Goal: Task Accomplishment & Management: Complete application form

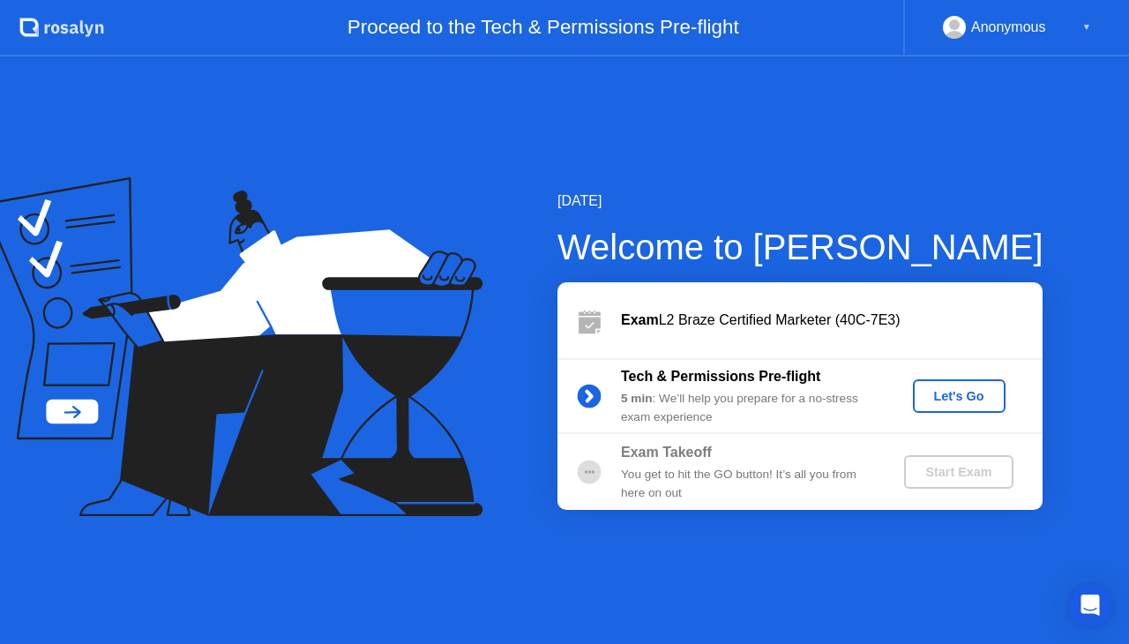
click at [932, 394] on div "Let's Go" at bounding box center [959, 396] width 79 height 14
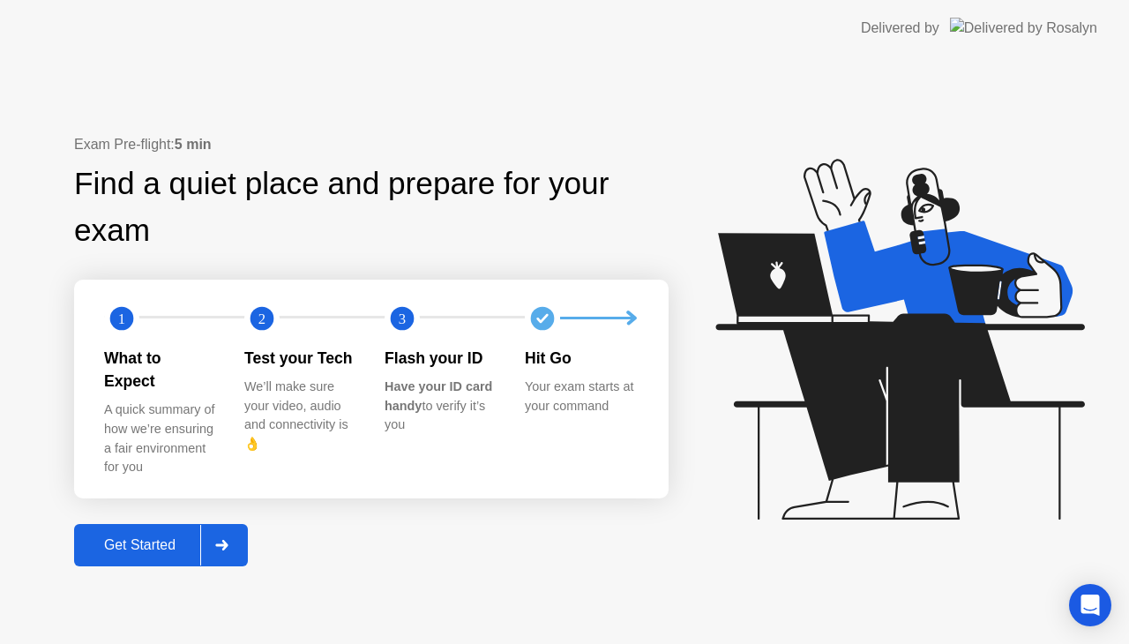
click at [137, 537] on div "Get Started" at bounding box center [139, 545] width 121 height 16
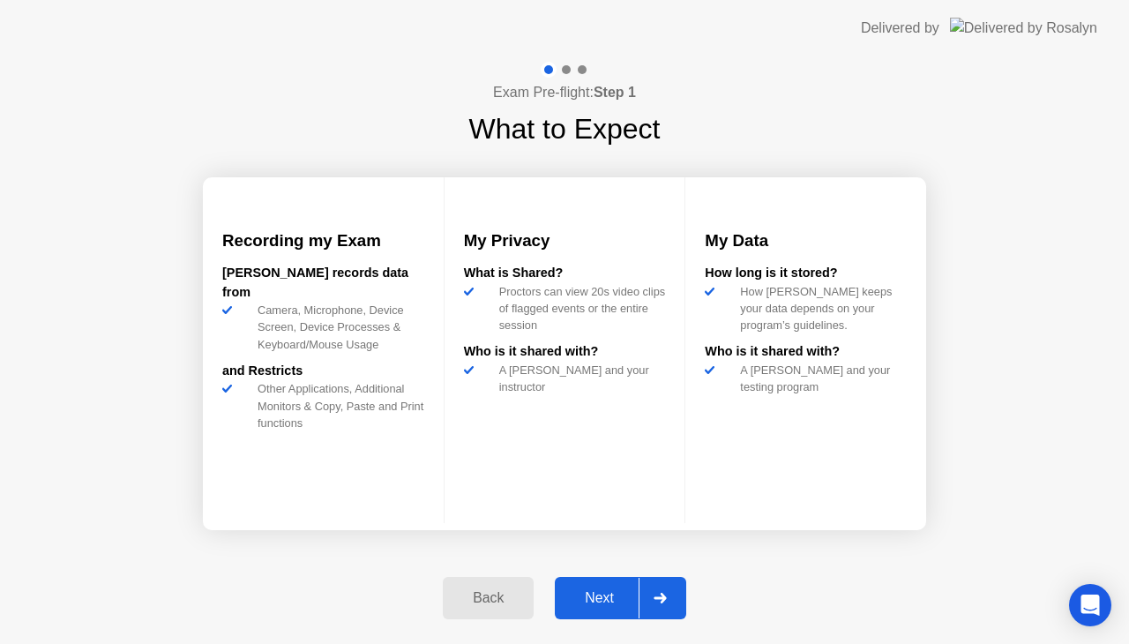
click at [592, 599] on div "Next" at bounding box center [599, 598] width 79 height 16
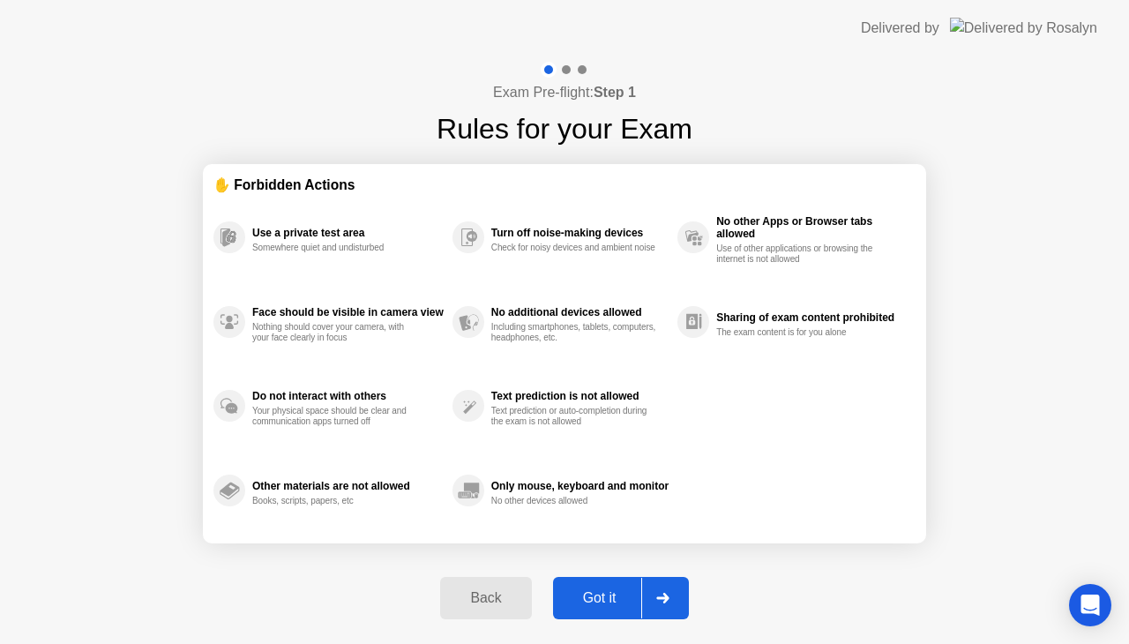
click at [604, 590] on div "Got it" at bounding box center [600, 598] width 83 height 16
select select "**********"
select select "*******"
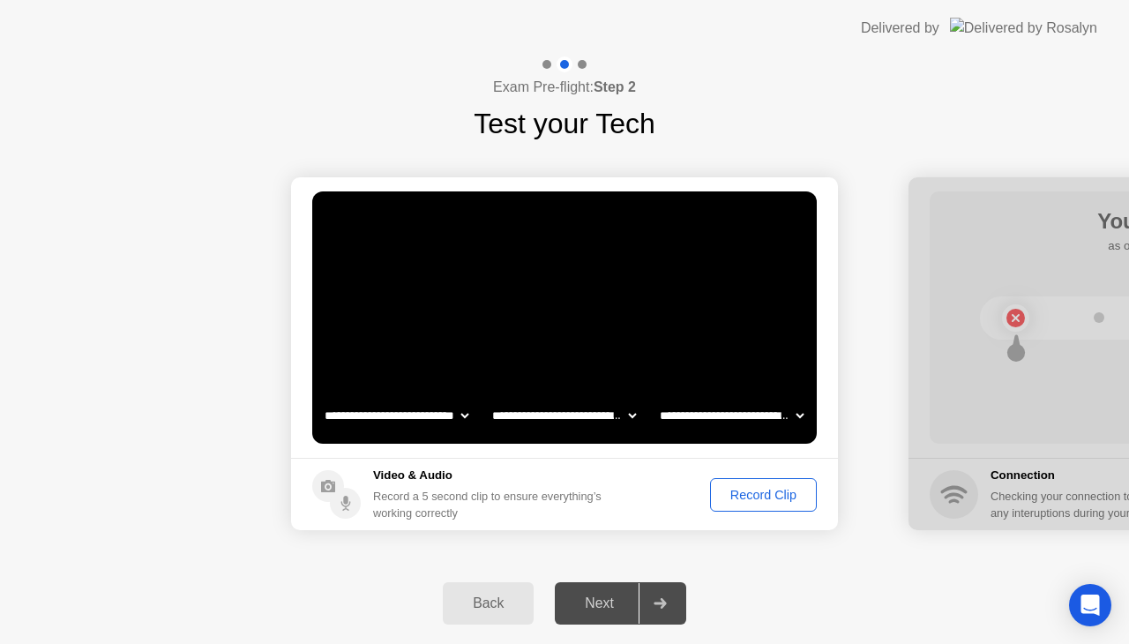
click at [749, 484] on button "Record Clip" at bounding box center [763, 495] width 107 height 34
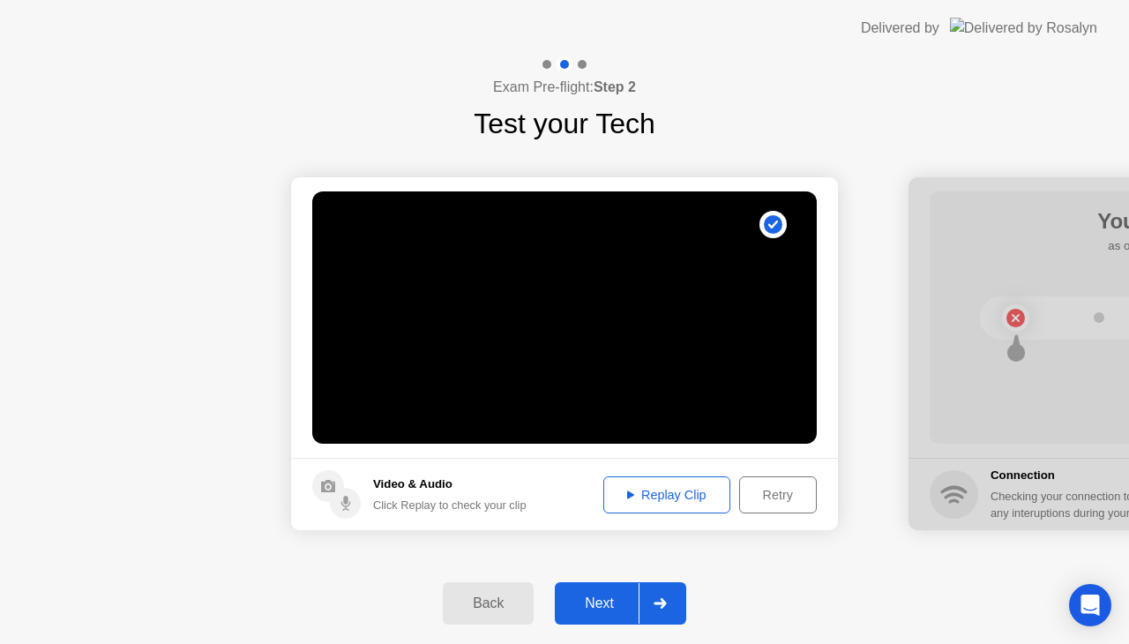
click at [751, 498] on div "Retry" at bounding box center [778, 495] width 65 height 14
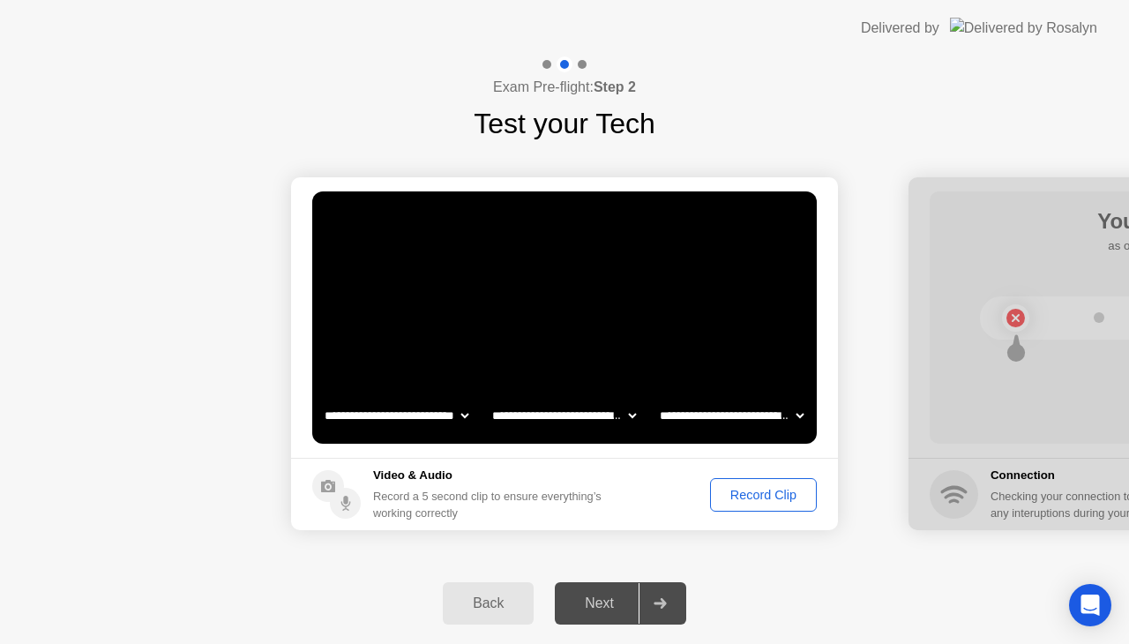
click at [751, 498] on div "Record Clip" at bounding box center [763, 495] width 94 height 14
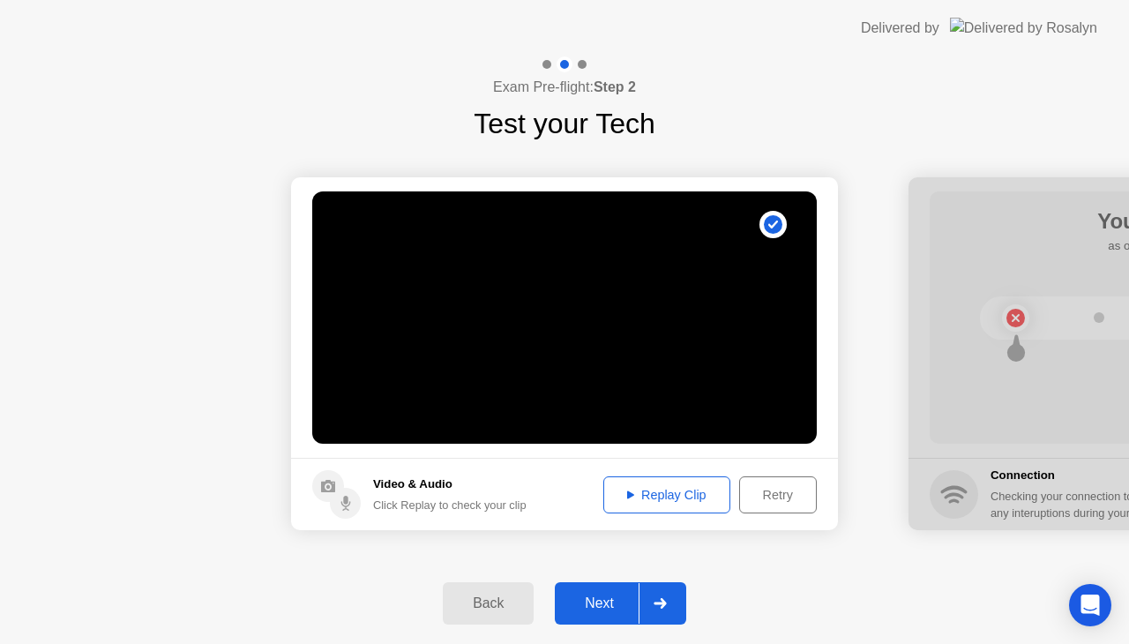
click at [683, 498] on div "Replay Clip" at bounding box center [667, 495] width 115 height 14
click at [619, 600] on div "Next" at bounding box center [599, 604] width 79 height 16
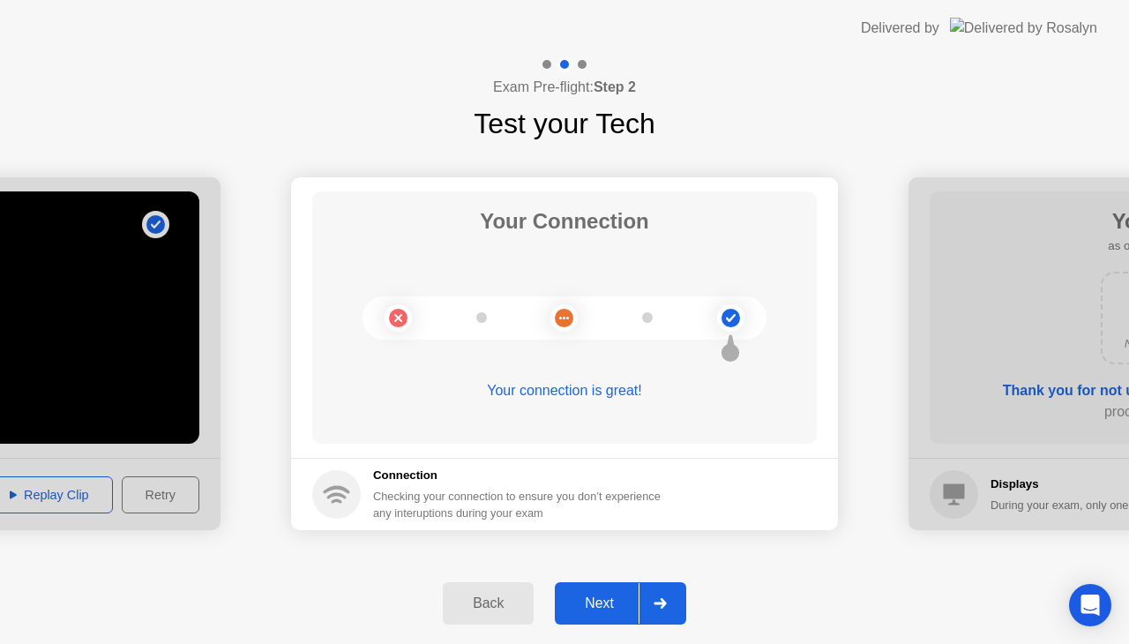
click at [619, 600] on div "Next" at bounding box center [599, 604] width 79 height 16
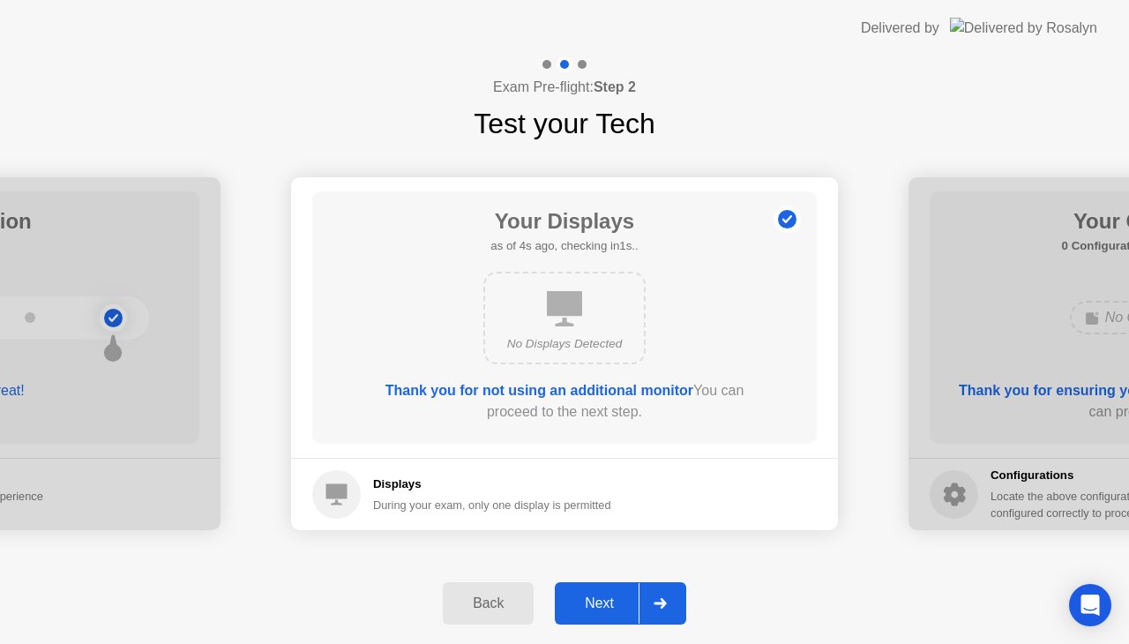
click at [619, 600] on div "Next" at bounding box center [599, 604] width 79 height 16
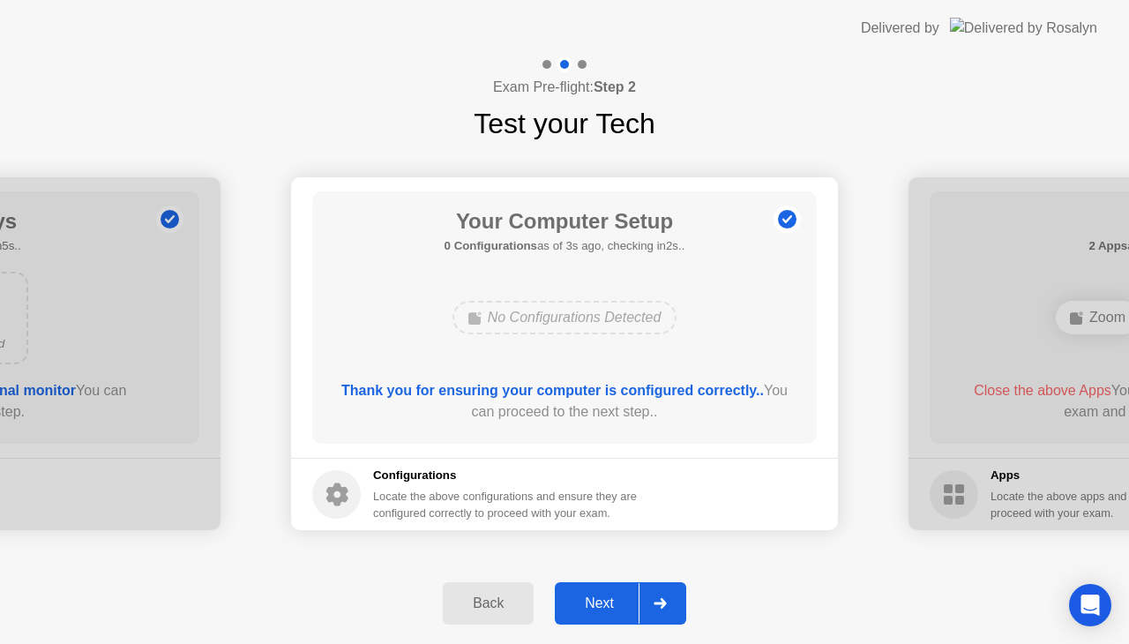
click at [618, 600] on div "Next" at bounding box center [599, 604] width 79 height 16
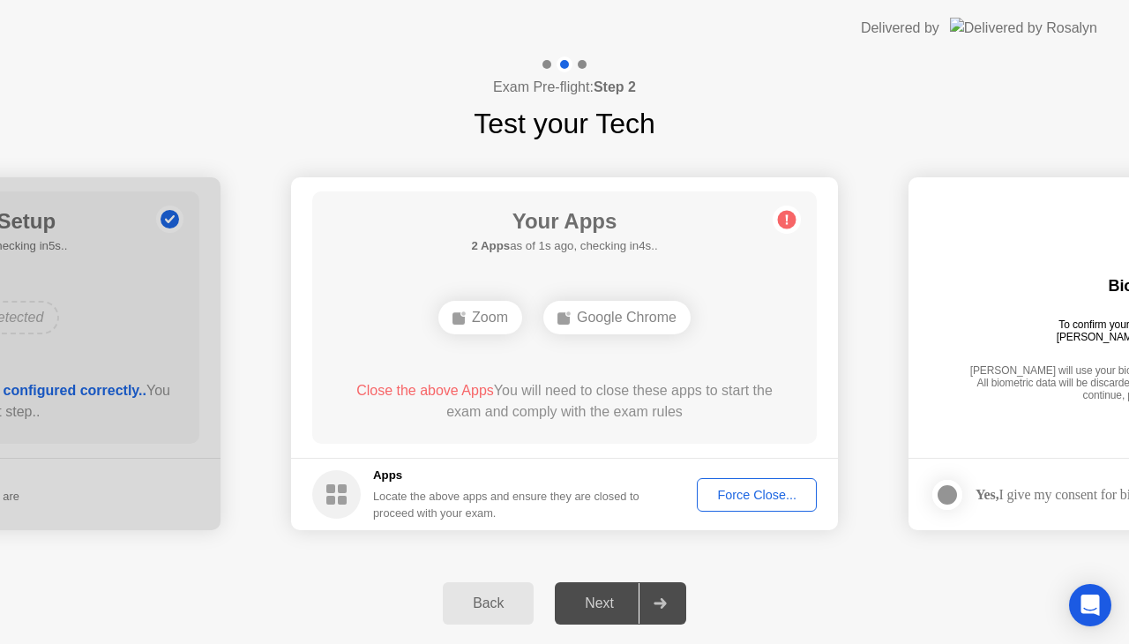
click at [725, 488] on div "Force Close..." at bounding box center [757, 495] width 108 height 14
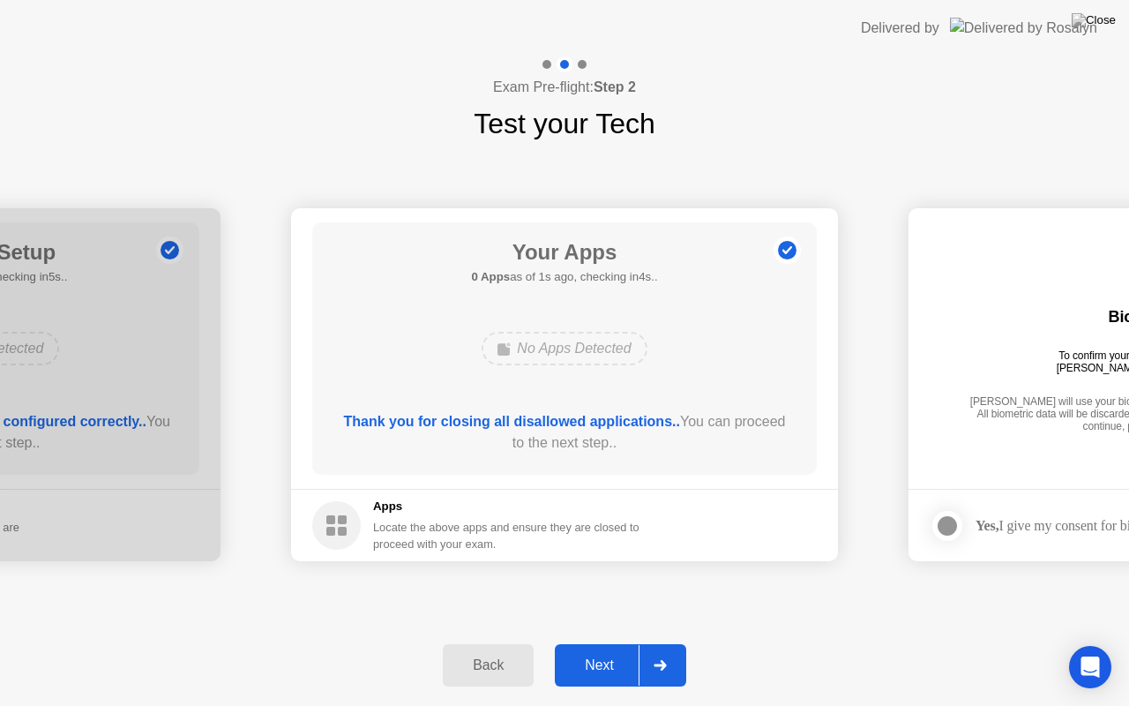
click at [609, 643] on div "Next" at bounding box center [599, 665] width 79 height 16
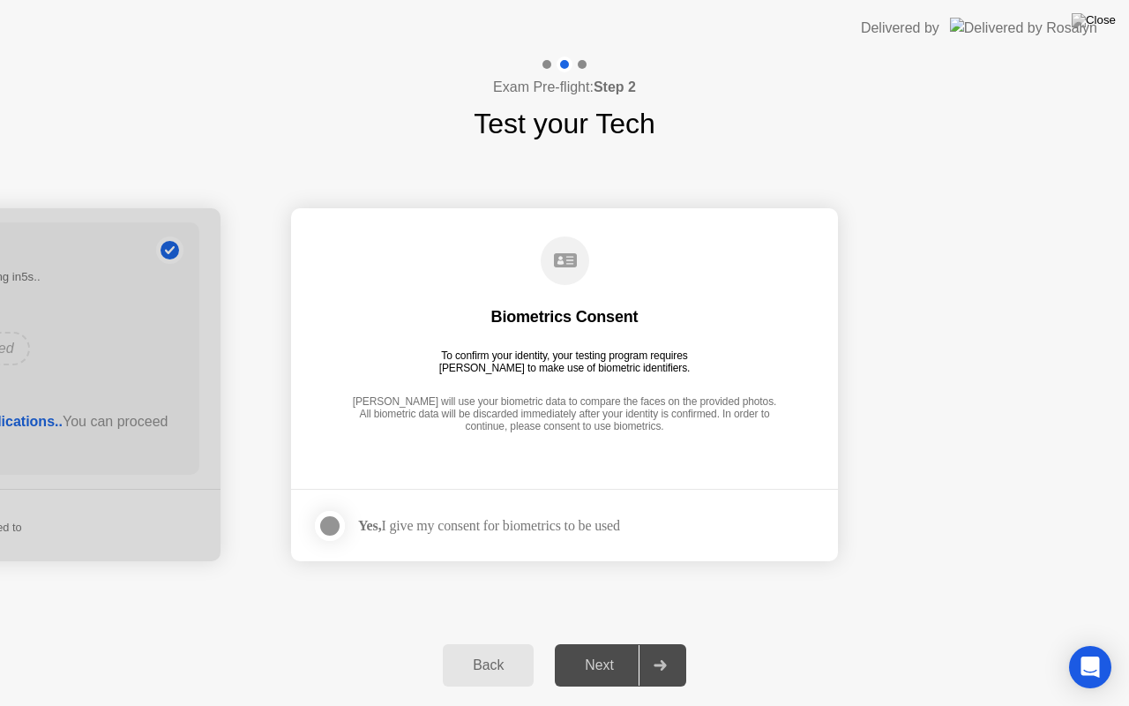
click at [341, 524] on div at bounding box center [329, 525] width 21 height 21
click at [591, 643] on div "Next" at bounding box center [599, 665] width 79 height 16
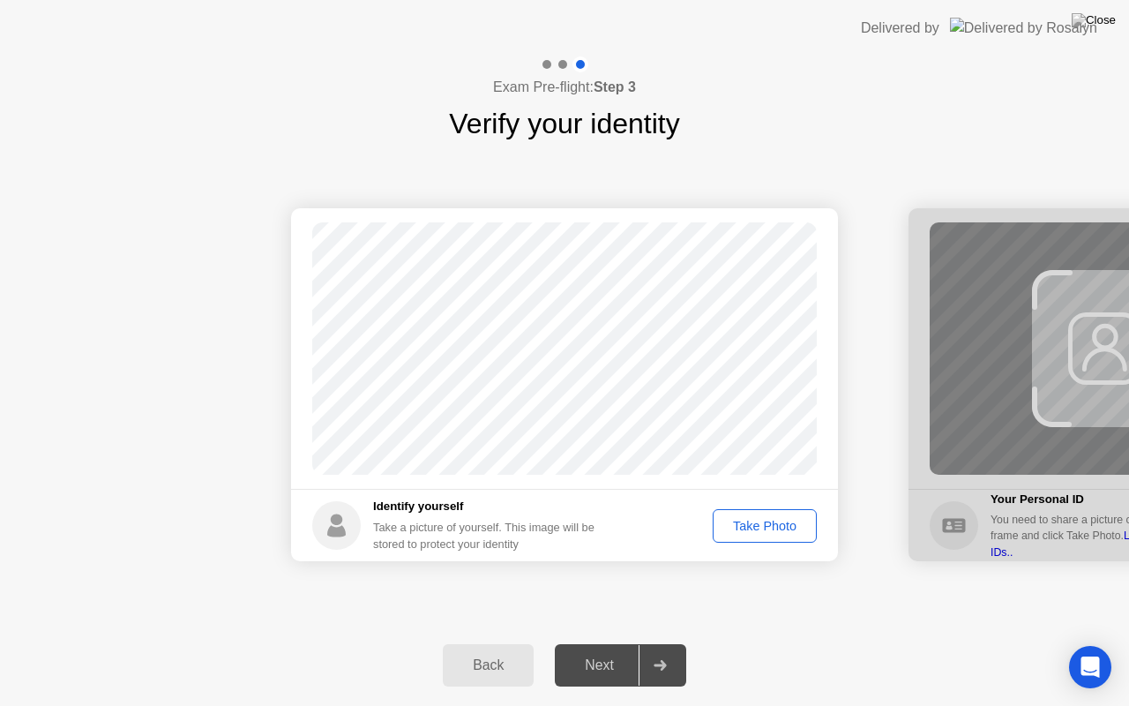
click at [763, 520] on div "Take Photo" at bounding box center [765, 526] width 92 height 14
click at [581, 643] on div "Next" at bounding box center [599, 665] width 79 height 16
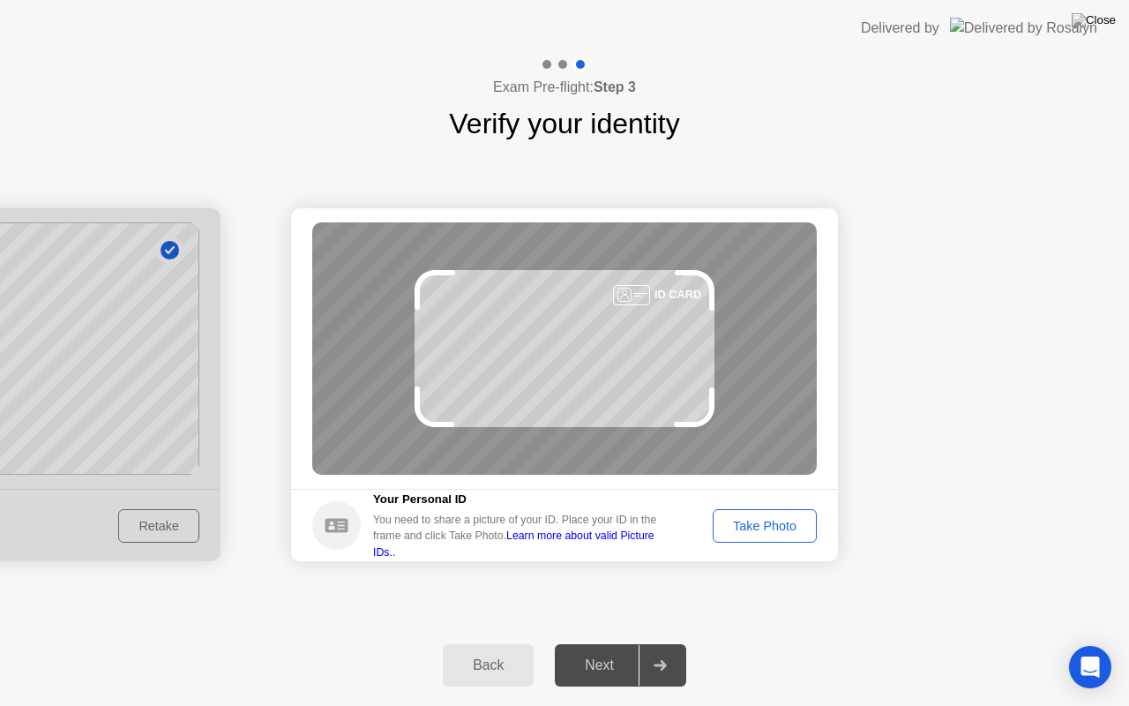
click at [766, 514] on button "Take Photo" at bounding box center [765, 526] width 104 height 34
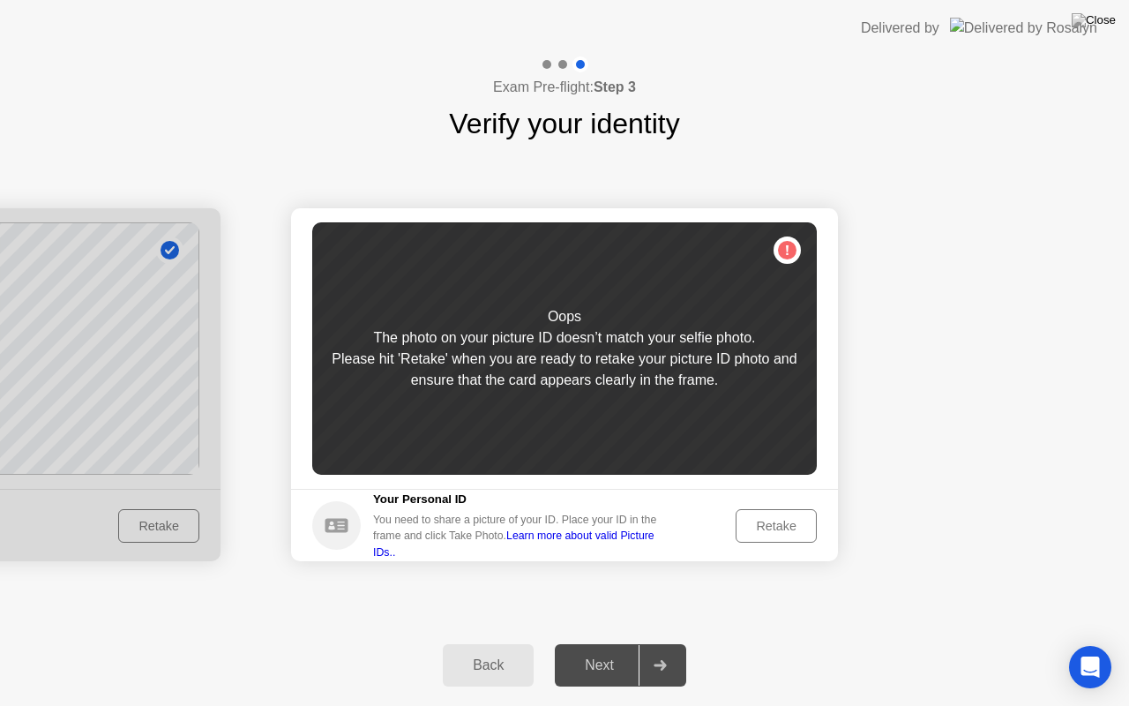
click at [766, 514] on button "Retake" at bounding box center [776, 526] width 81 height 34
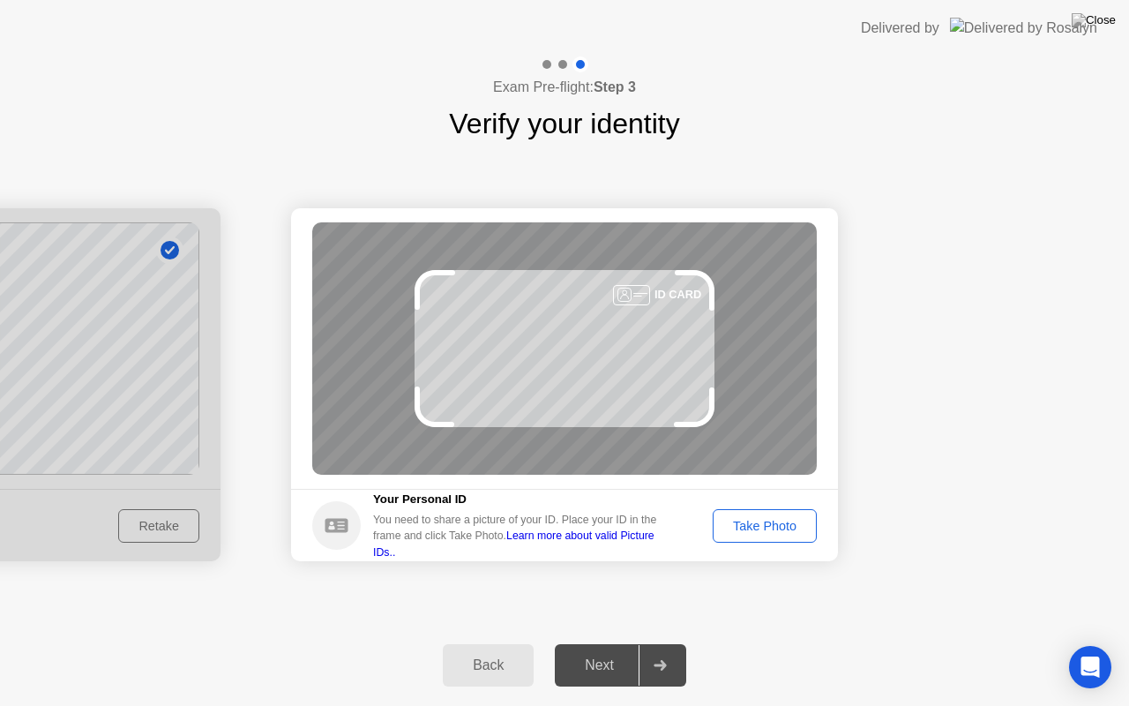
click at [766, 514] on button "Take Photo" at bounding box center [765, 526] width 104 height 34
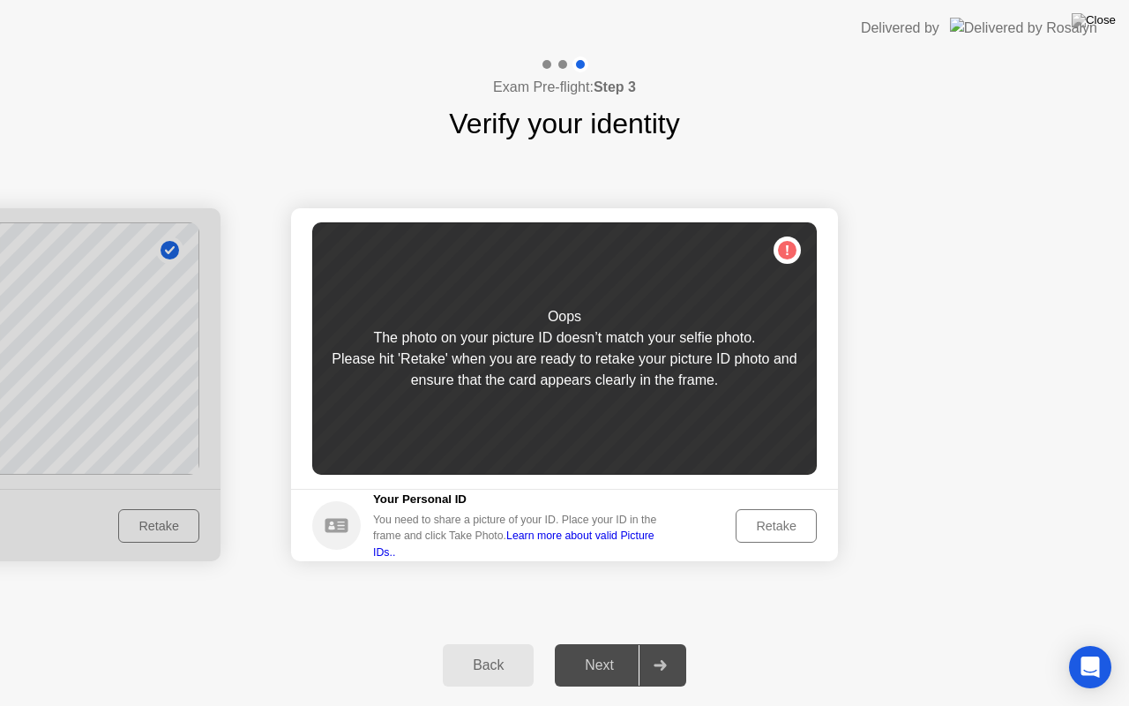
click at [766, 514] on button "Retake" at bounding box center [776, 526] width 81 height 34
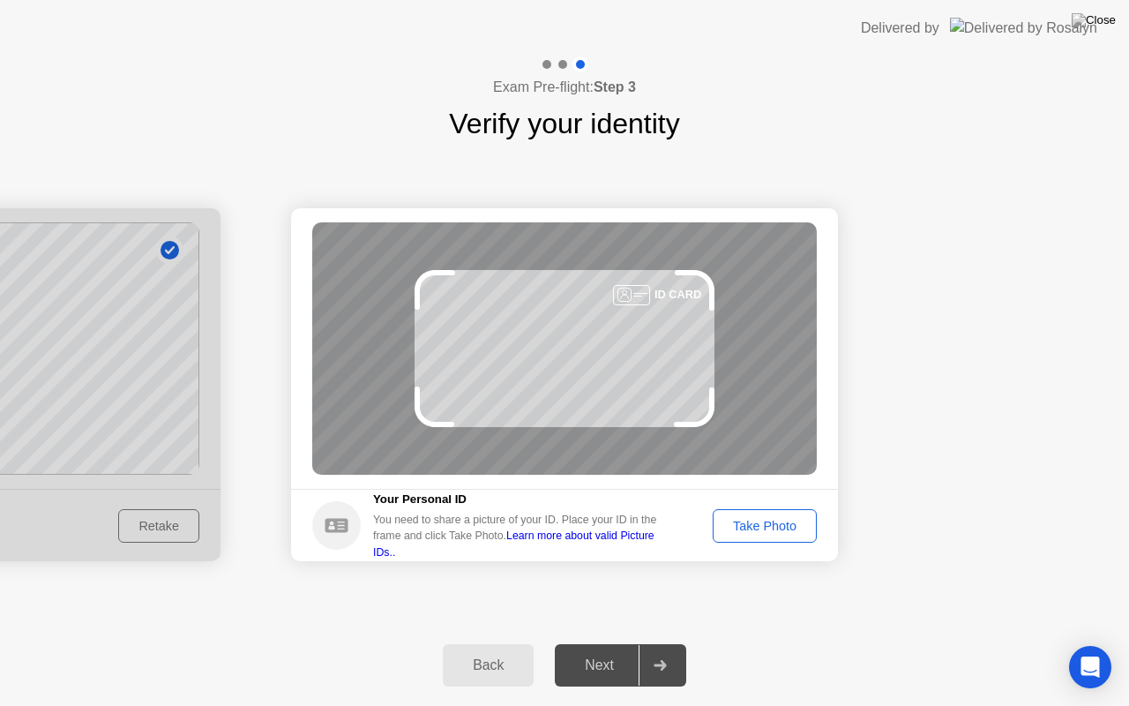
click at [766, 514] on button "Take Photo" at bounding box center [765, 526] width 104 height 34
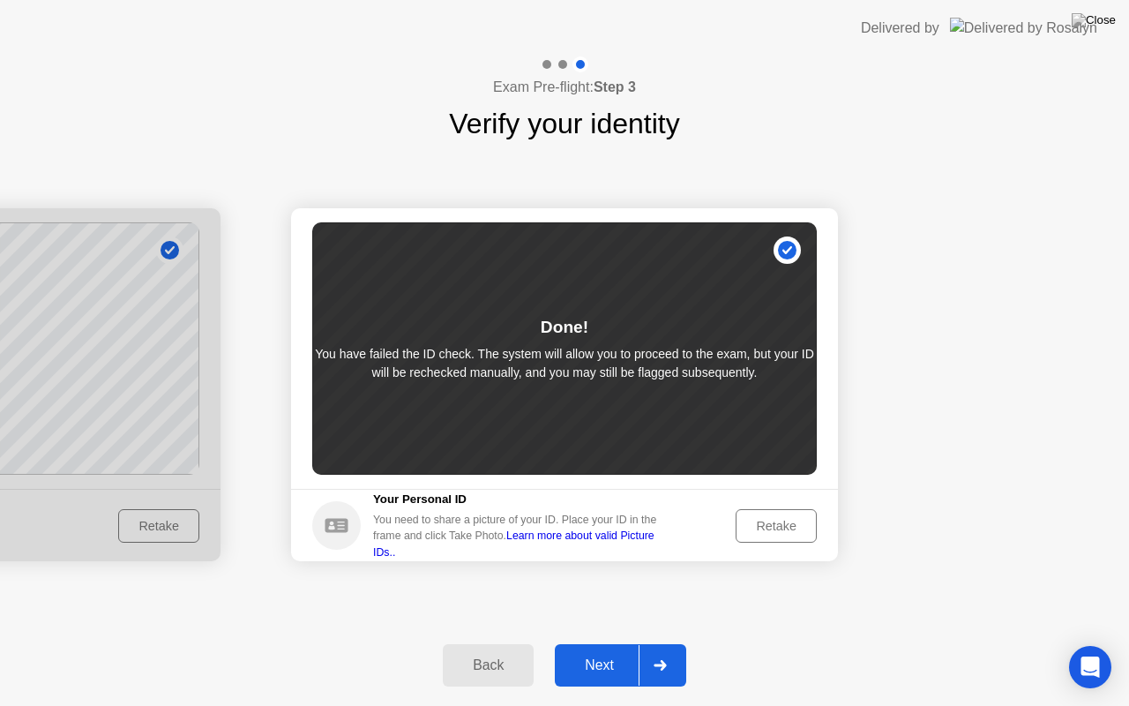
click at [583, 643] on div "Next" at bounding box center [599, 665] width 79 height 16
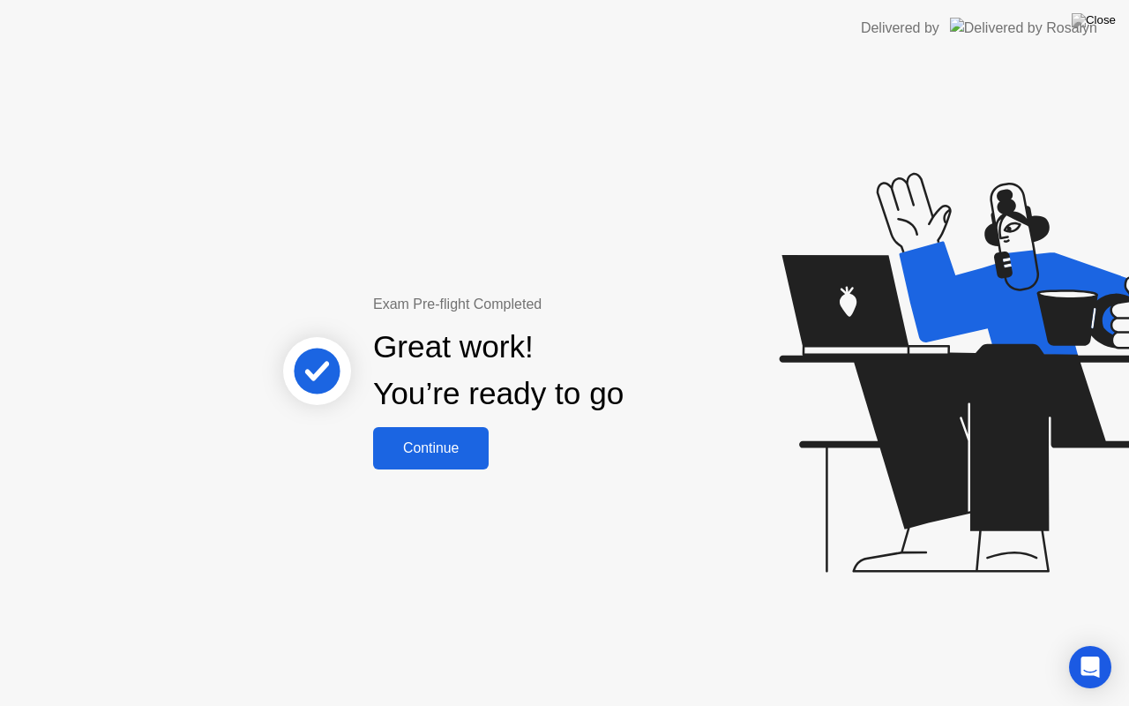
click at [431, 445] on div "Continue" at bounding box center [431, 448] width 105 height 16
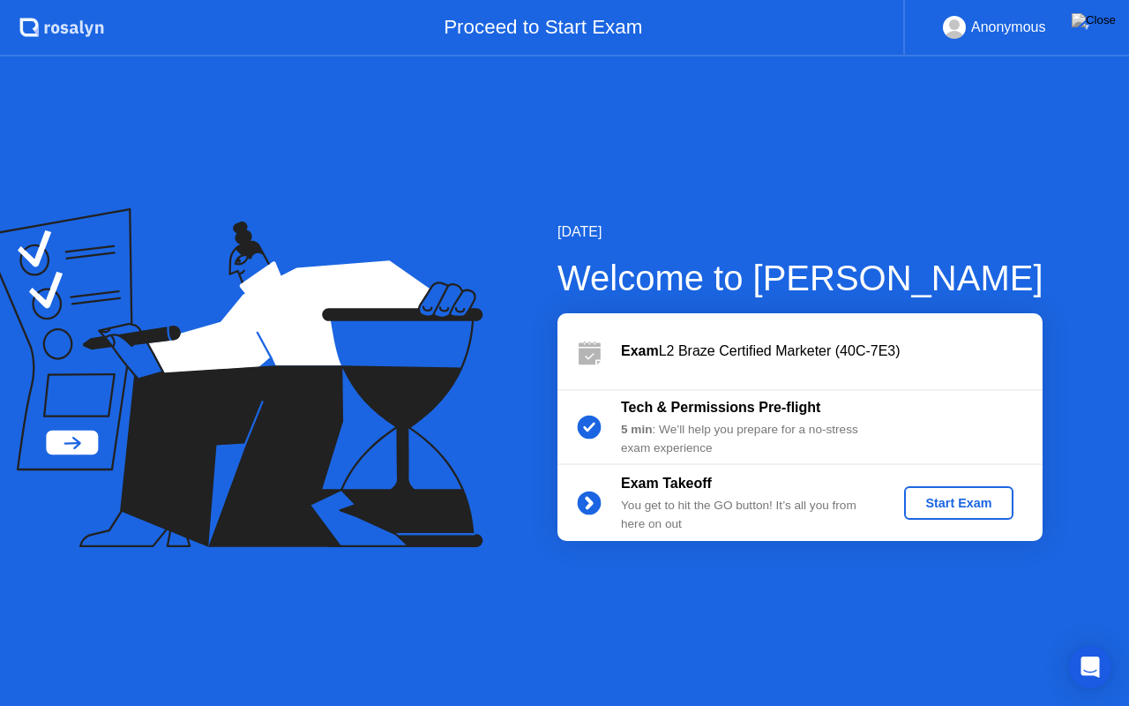
click at [953, 500] on div "Start Exam" at bounding box center [958, 503] width 94 height 14
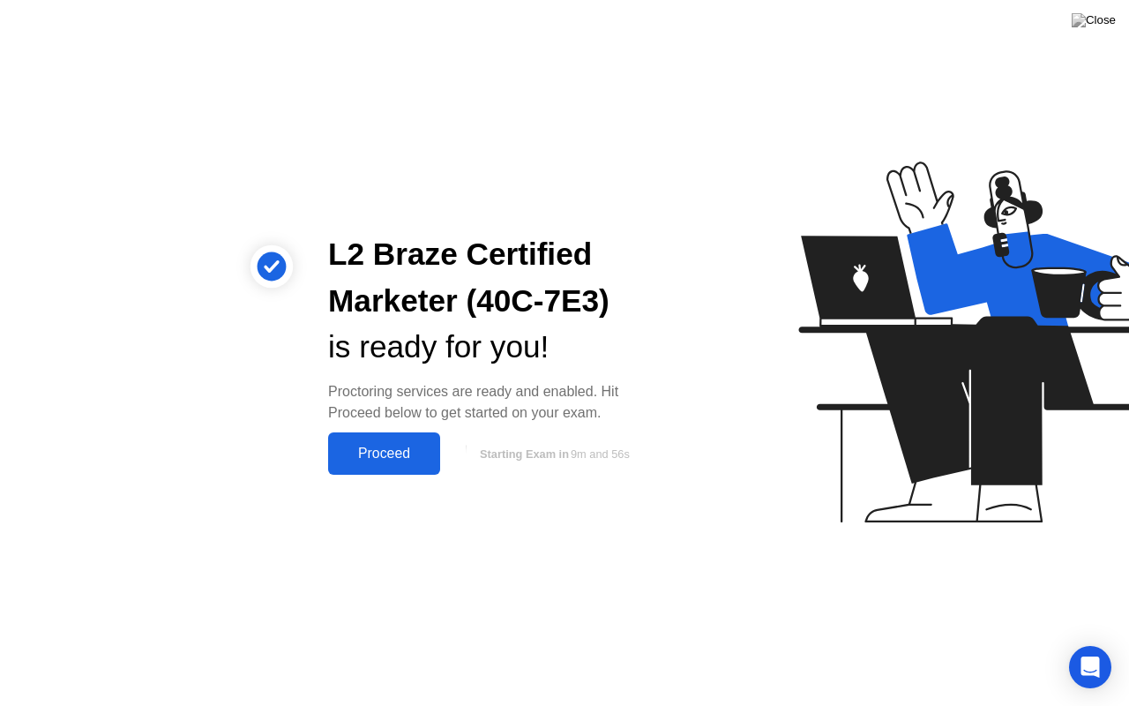
click at [397, 448] on div "Proceed" at bounding box center [384, 454] width 101 height 16
